Goal: Book appointment/travel/reservation

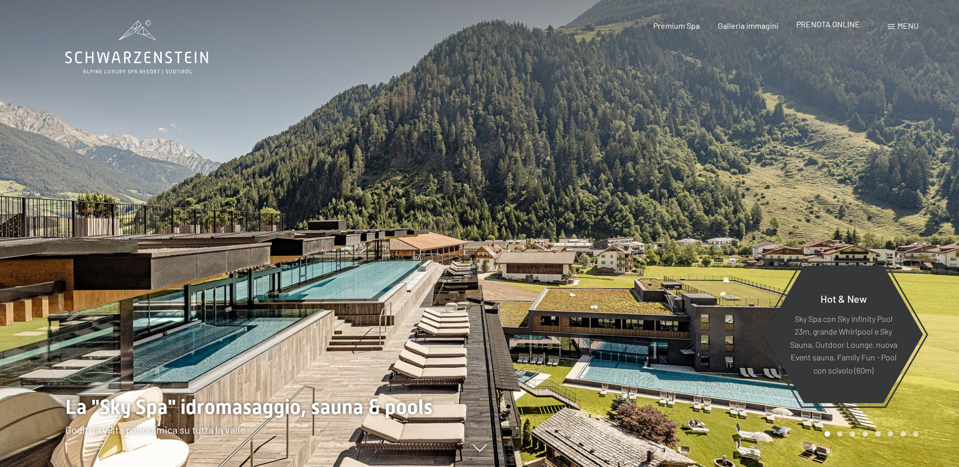
drag, startPoint x: 0, startPoint y: 0, endPoint x: 831, endPoint y: 25, distance: 831.3
click at [831, 25] on span "PRENOTA ONLINE" at bounding box center [828, 24] width 64 height 10
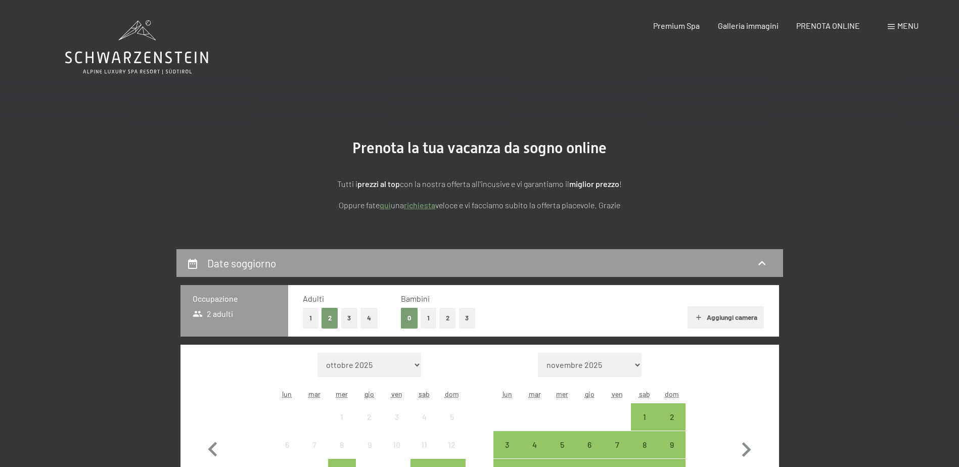
click at [893, 26] on span at bounding box center [891, 26] width 7 height 5
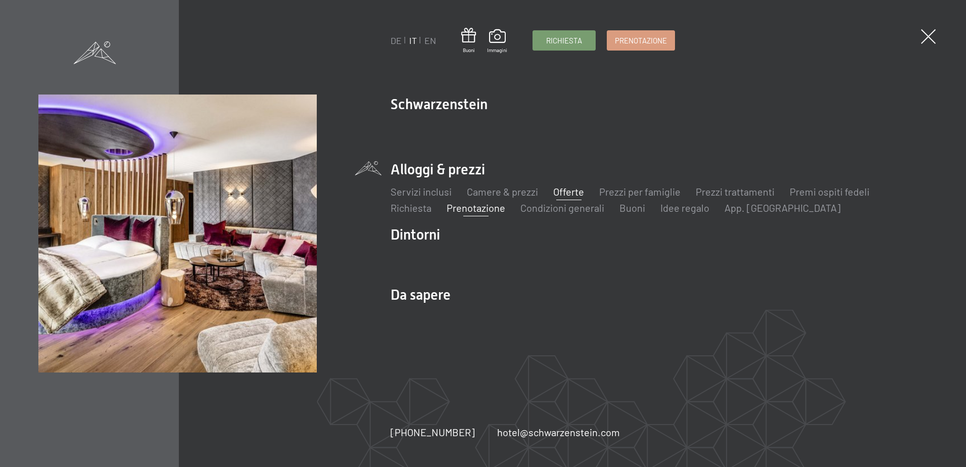
click at [563, 192] on link "Offerte" at bounding box center [568, 191] width 31 height 12
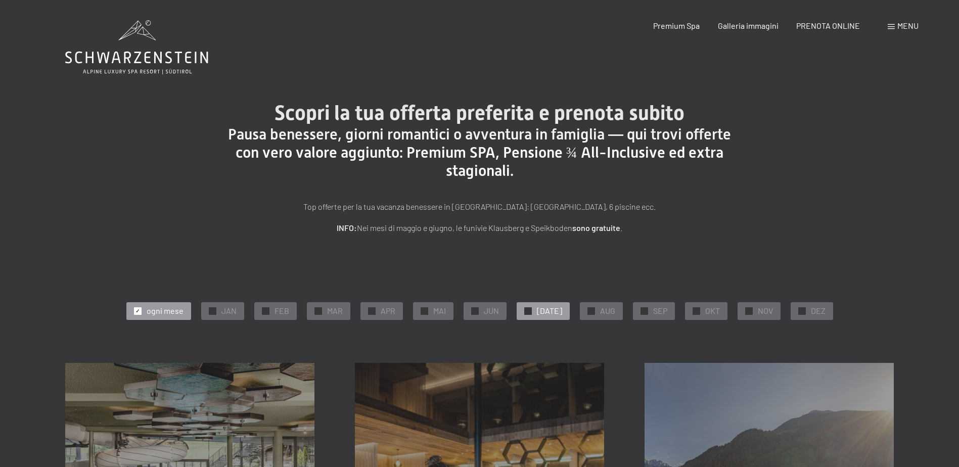
click at [530, 311] on span "✓" at bounding box center [528, 310] width 4 height 7
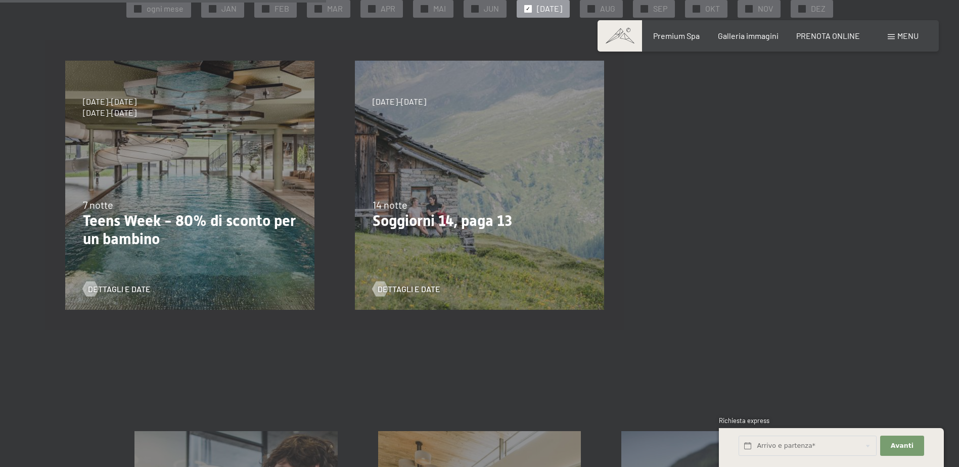
scroll to position [303, 0]
click at [119, 287] on span "Dettagli e Date" at bounding box center [129, 288] width 63 height 11
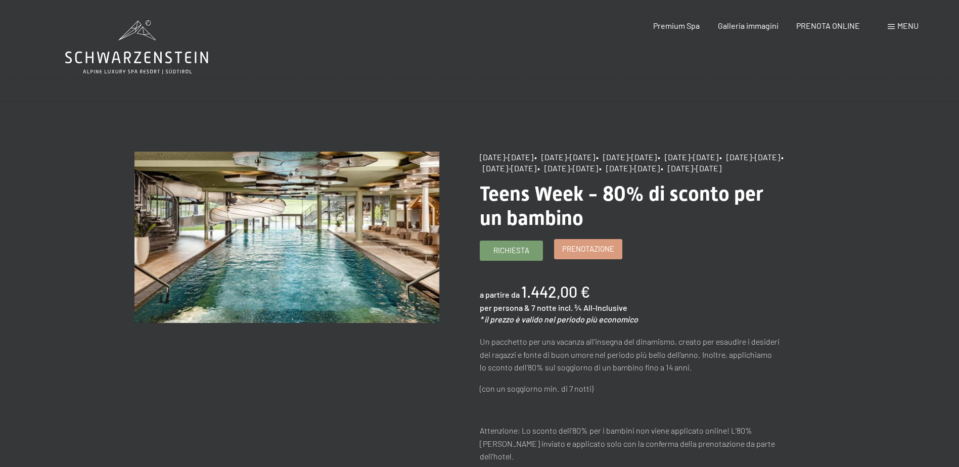
click at [607, 254] on span "Prenotazione" at bounding box center [588, 249] width 52 height 11
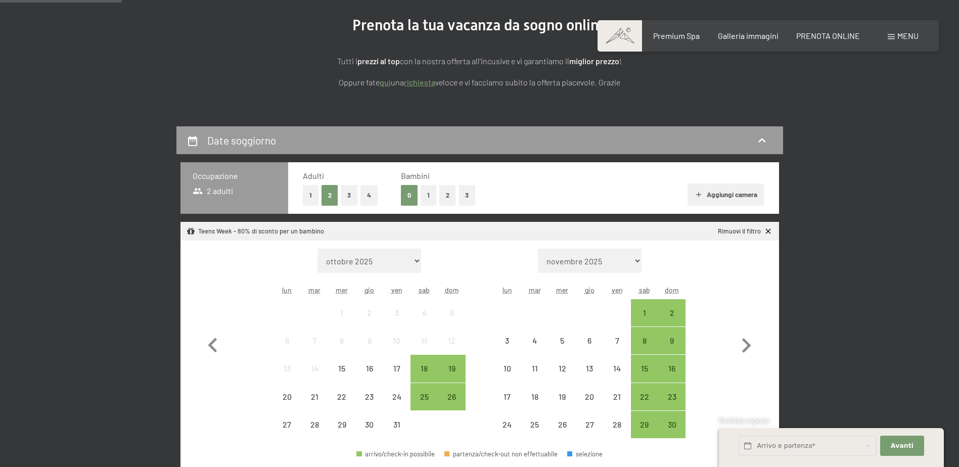
scroll to position [152, 0]
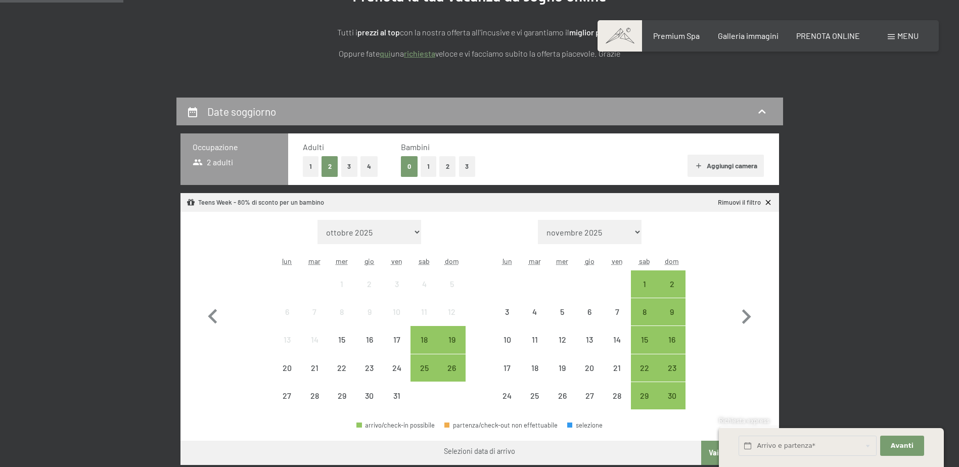
click at [428, 168] on button "1" at bounding box center [429, 166] width 16 height 21
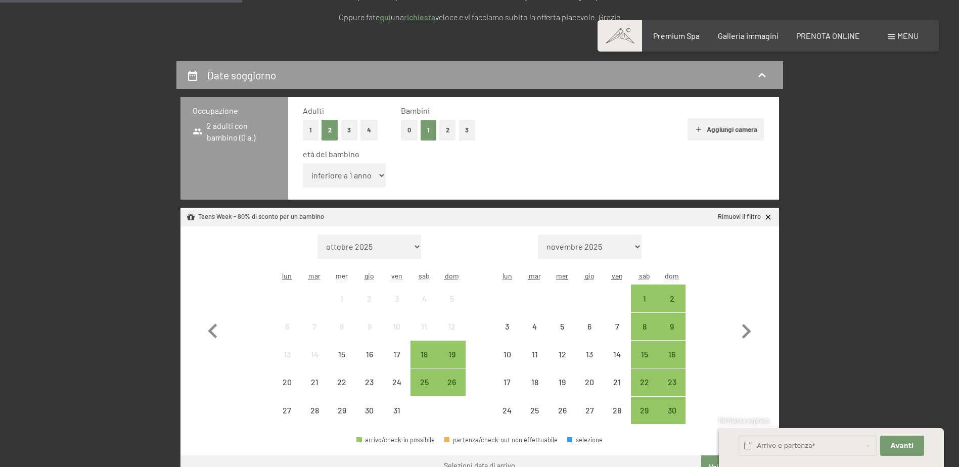
scroll to position [303, 0]
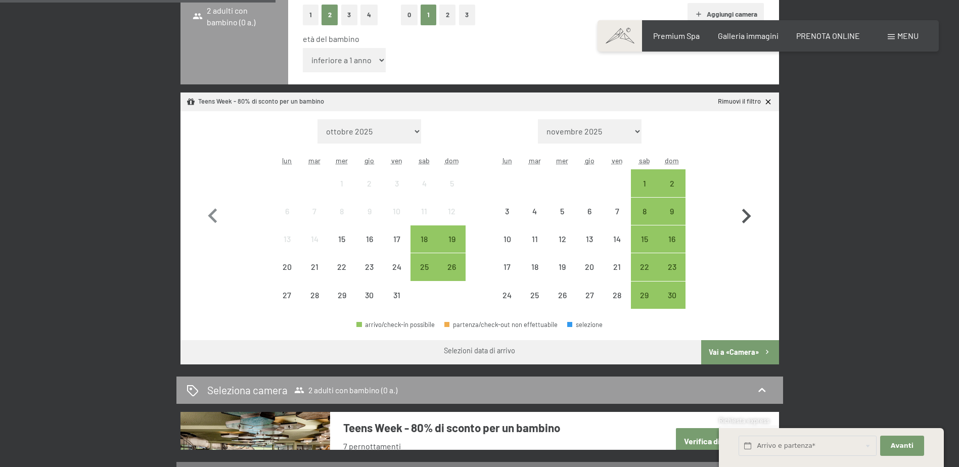
click at [743, 209] on icon "button" at bounding box center [746, 216] width 9 height 15
select select "[DATE]"
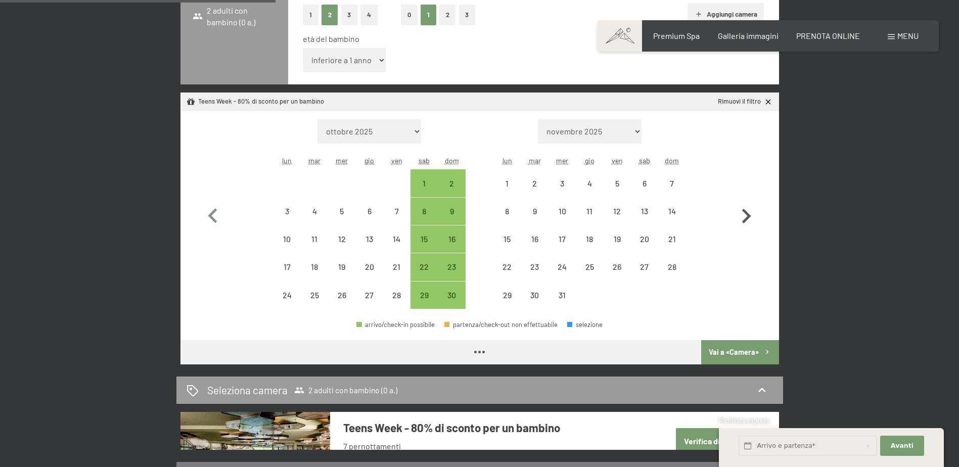
click at [743, 209] on icon "button" at bounding box center [746, 216] width 9 height 15
select select "[DATE]"
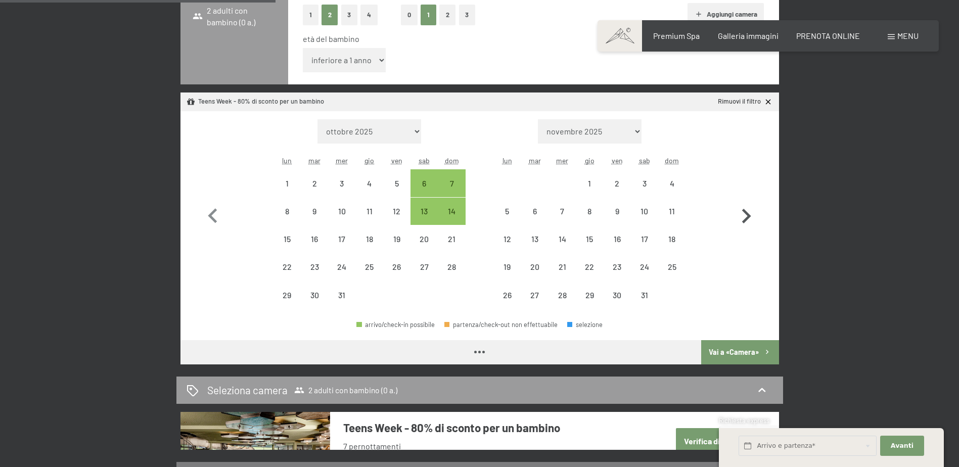
select select "[DATE]"
click at [743, 209] on icon "button" at bounding box center [746, 216] width 9 height 15
select select "[DATE]"
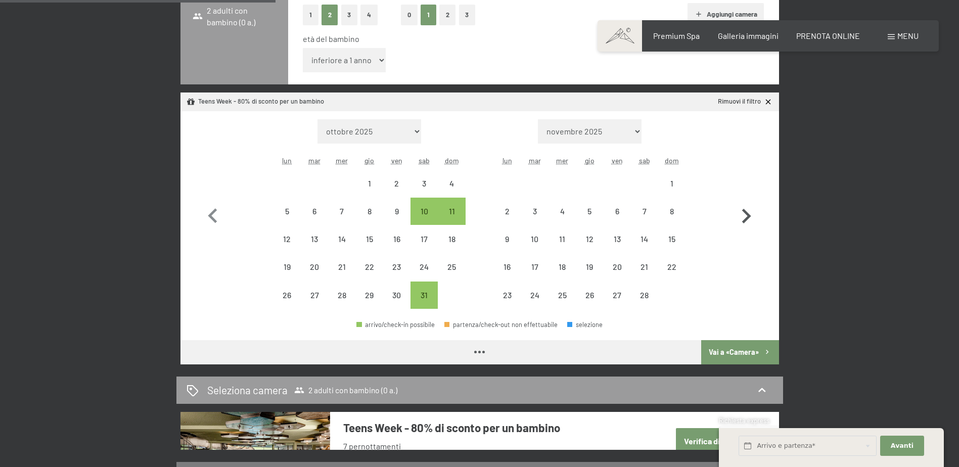
select select "[DATE]"
click at [743, 209] on icon "button" at bounding box center [746, 216] width 9 height 15
select select "[DATE]"
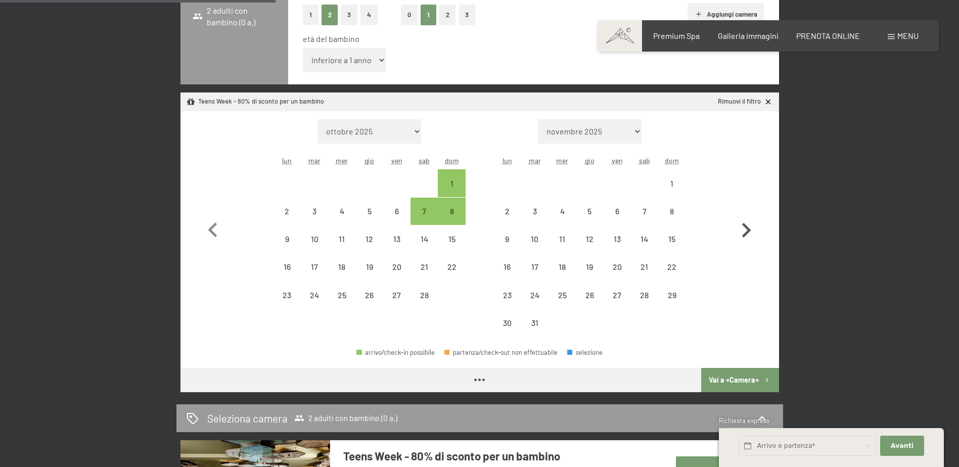
select select "[DATE]"
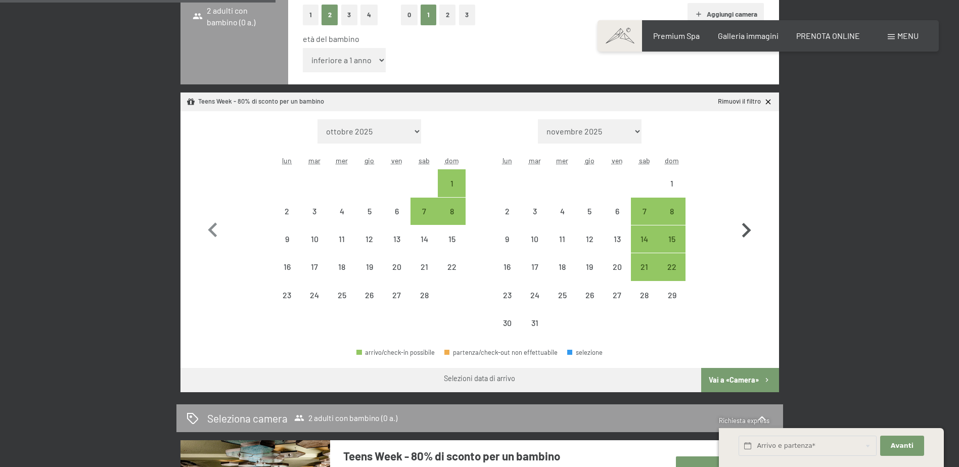
click at [743, 209] on button "button" at bounding box center [745, 228] width 29 height 218
select select "[DATE]"
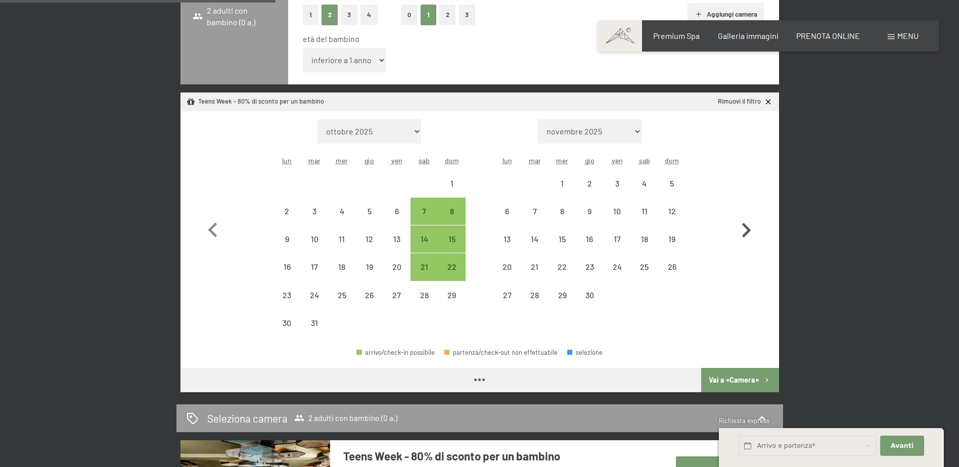
select select "[DATE]"
click at [743, 209] on button "button" at bounding box center [745, 228] width 29 height 218
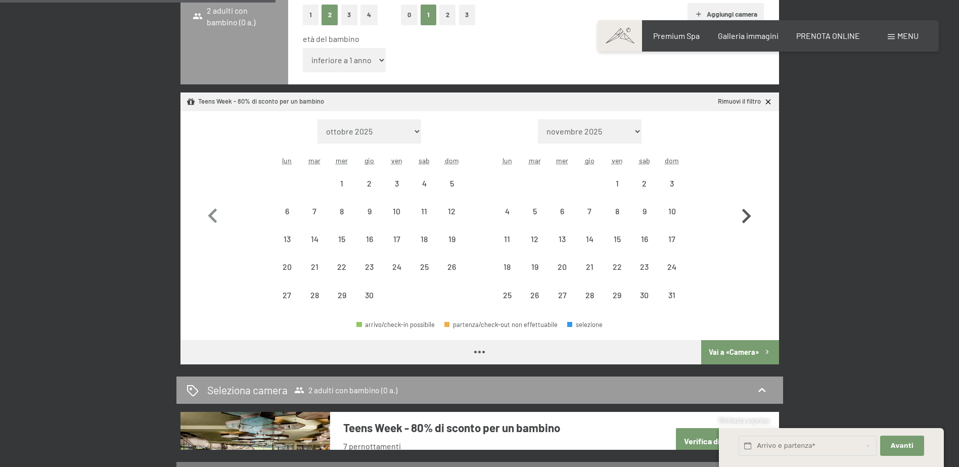
select select "[DATE]"
click at [743, 209] on icon "button" at bounding box center [746, 216] width 9 height 15
select select "[DATE]"
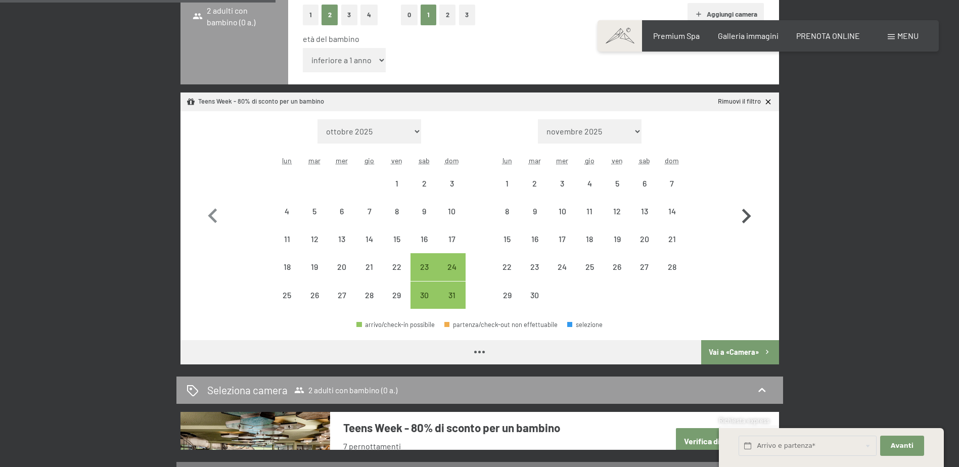
select select "[DATE]"
click at [645, 263] on div "27" at bounding box center [644, 275] width 25 height 25
select select "[DATE]"
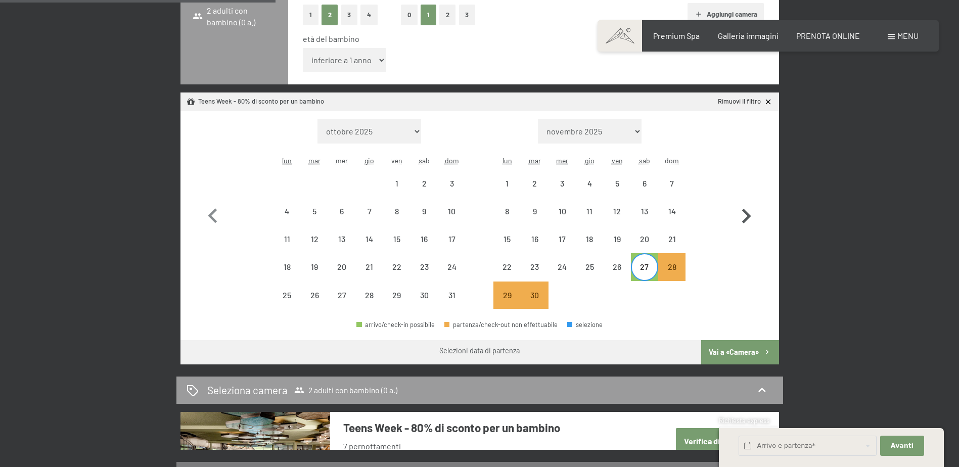
click at [748, 217] on icon "button" at bounding box center [746, 216] width 9 height 15
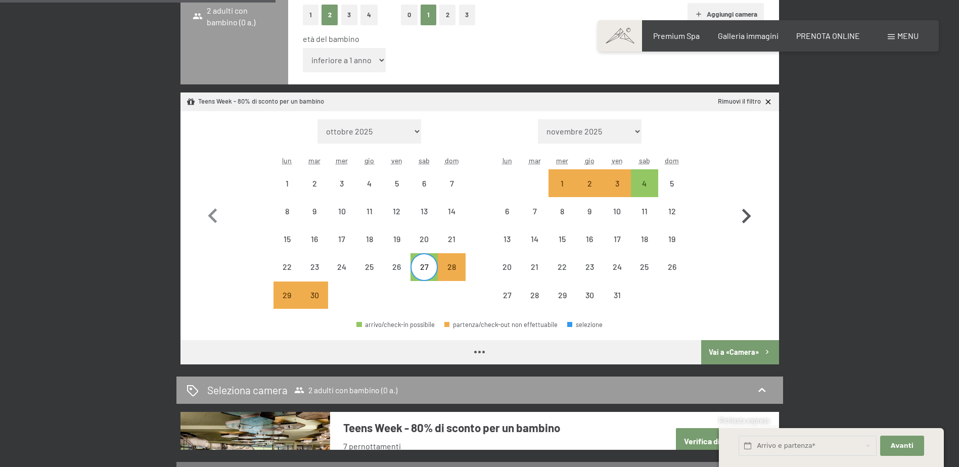
select select "[DATE]"
click at [642, 179] on div "4" at bounding box center [644, 191] width 25 height 25
select select "[DATE]"
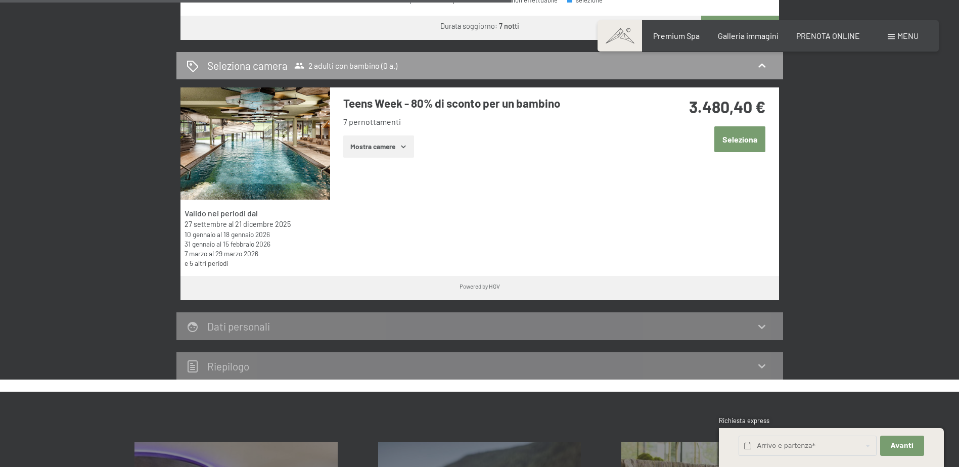
scroll to position [657, 0]
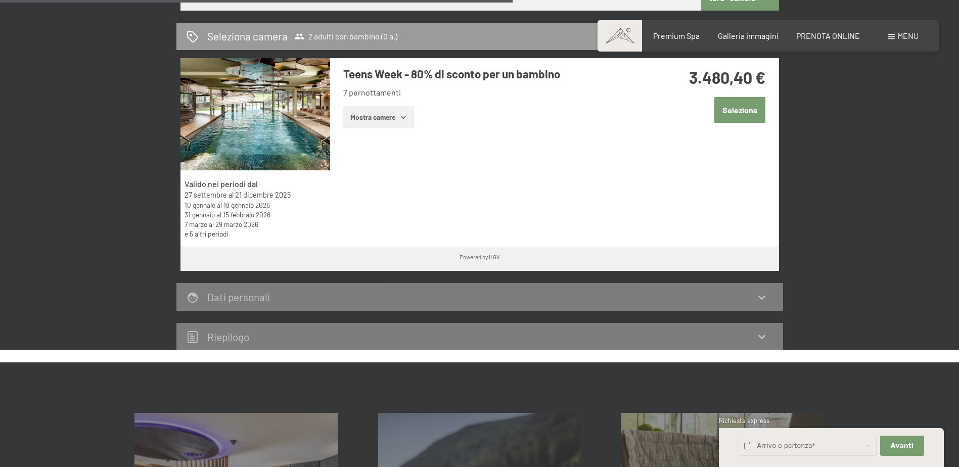
click at [398, 117] on button "Mostra camere" at bounding box center [378, 117] width 71 height 22
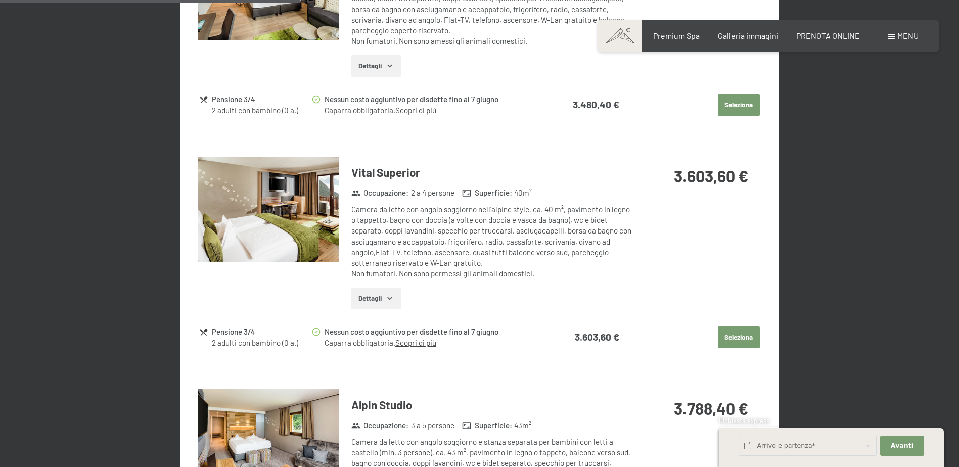
scroll to position [1112, 0]
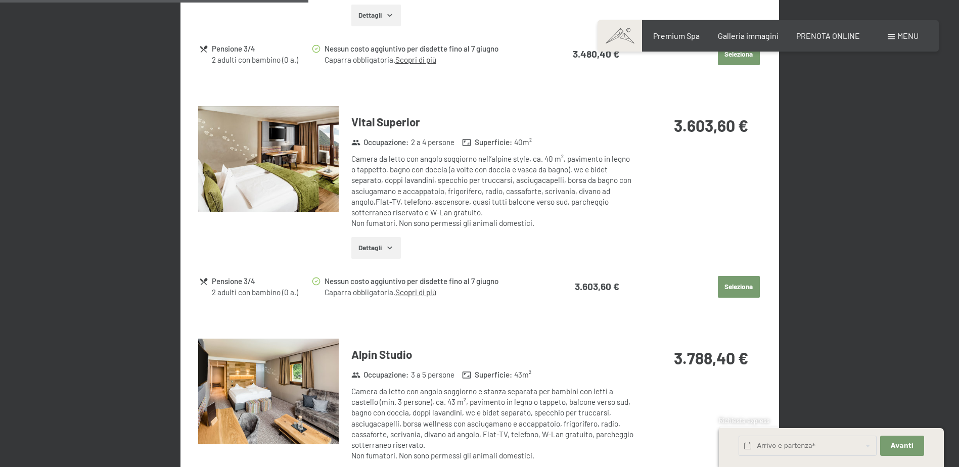
click at [384, 239] on button "Dettagli" at bounding box center [375, 248] width 49 height 22
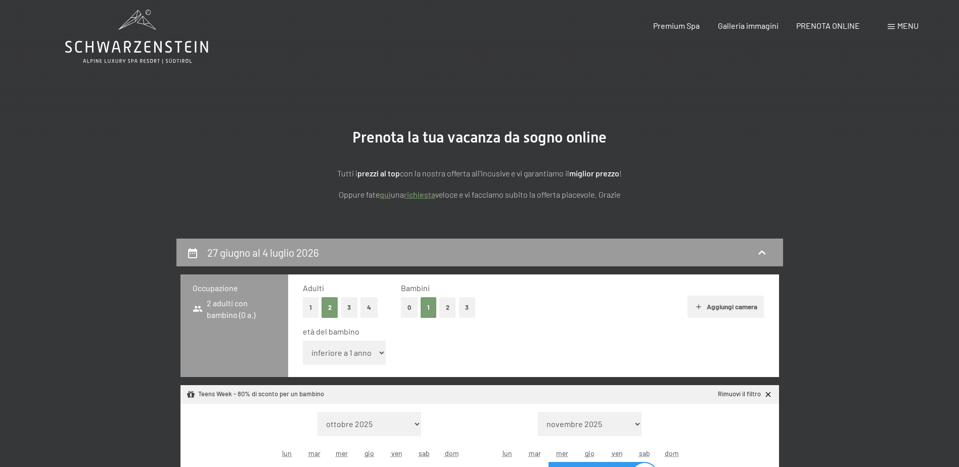
scroll to position [0, 0]
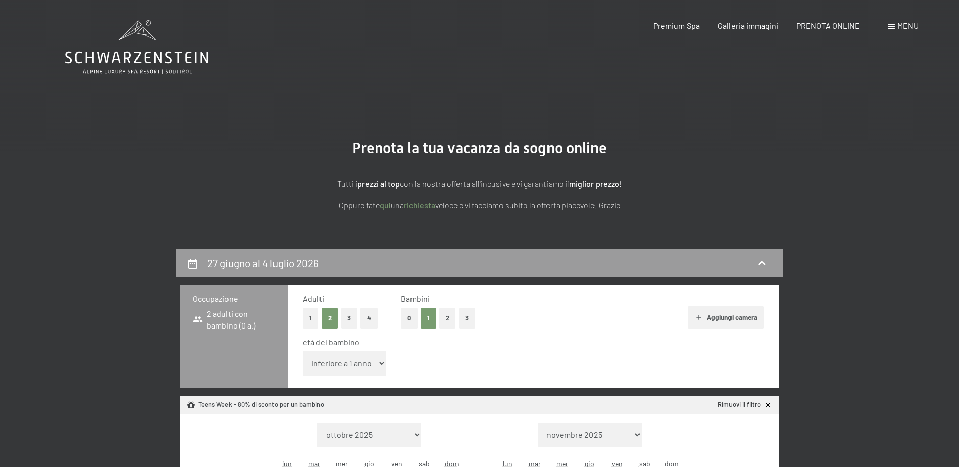
drag, startPoint x: 156, startPoint y: 1, endPoint x: 596, endPoint y: 333, distance: 551.0
click at [554, 344] on div "età del bambino" at bounding box center [529, 342] width 453 height 11
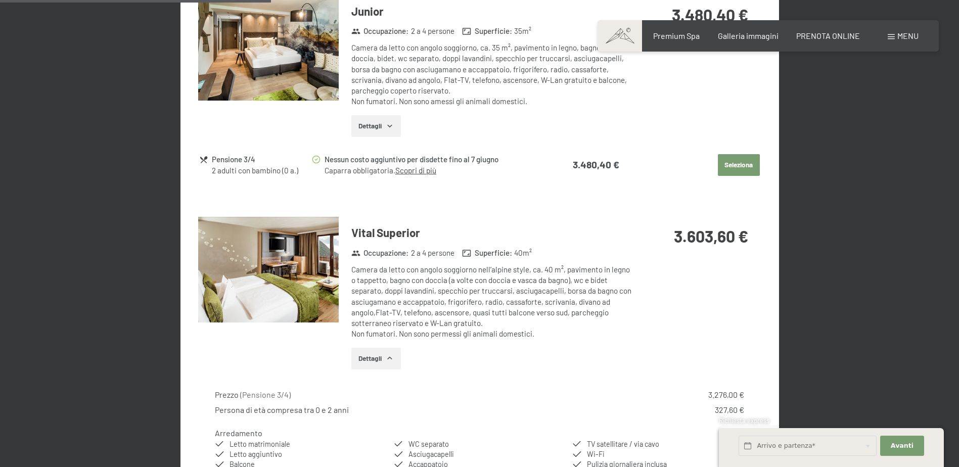
scroll to position [1011, 0]
